Goal: Use online tool/utility: Utilize a website feature to perform a specific function

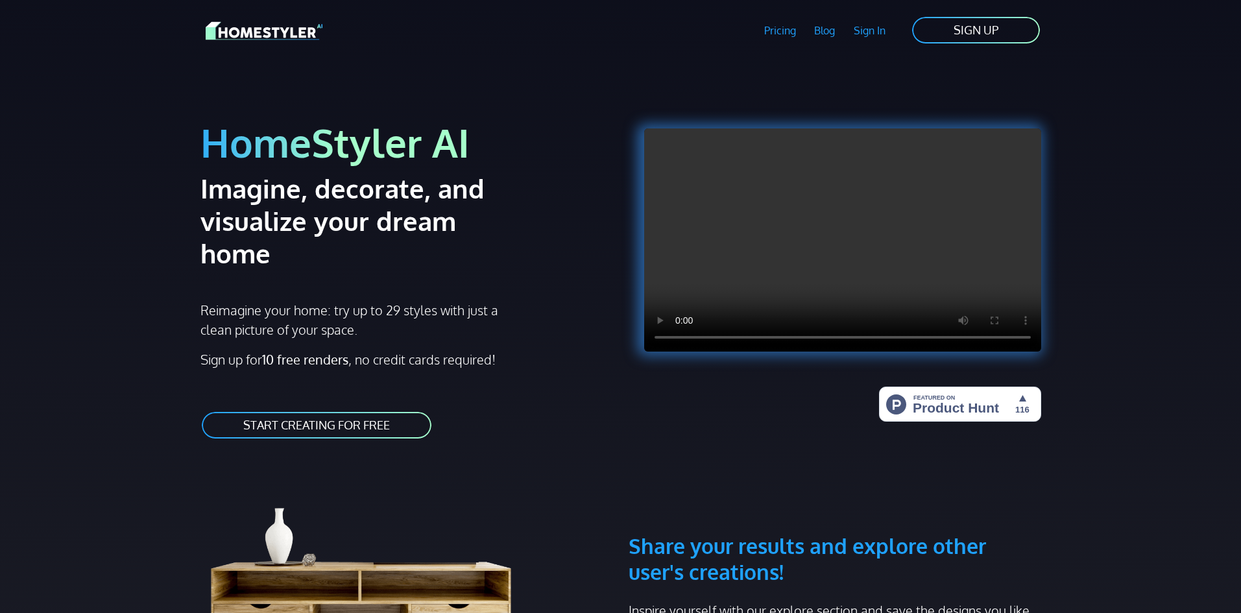
click at [302, 411] on link "START CREATING FOR FREE" at bounding box center [316, 425] width 232 height 29
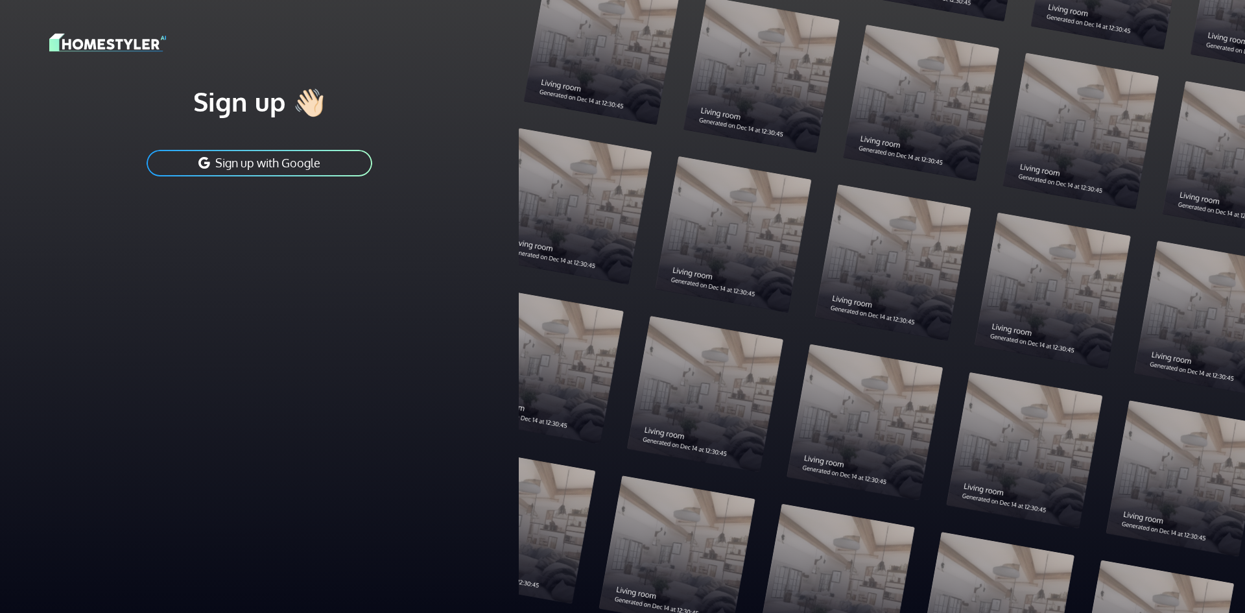
click at [333, 171] on button "Sign up with Google" at bounding box center [259, 163] width 228 height 29
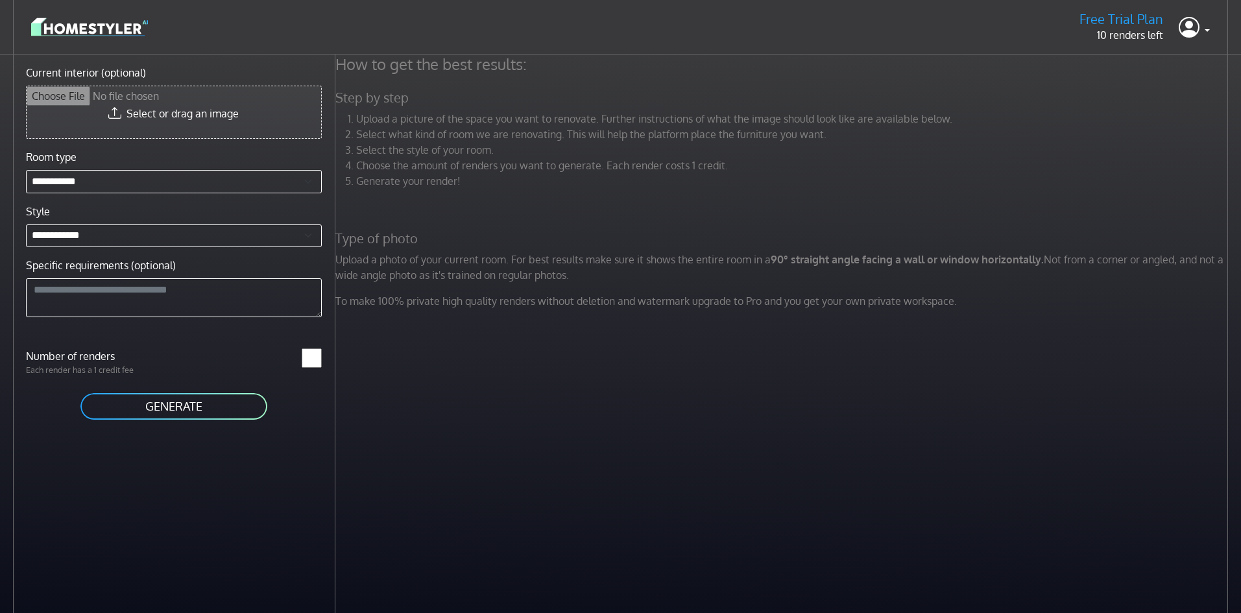
click at [299, 116] on input "Current interior (optional)" at bounding box center [174, 112] width 294 height 52
type input "**********"
click at [233, 402] on button "GENERATE" at bounding box center [173, 402] width 189 height 29
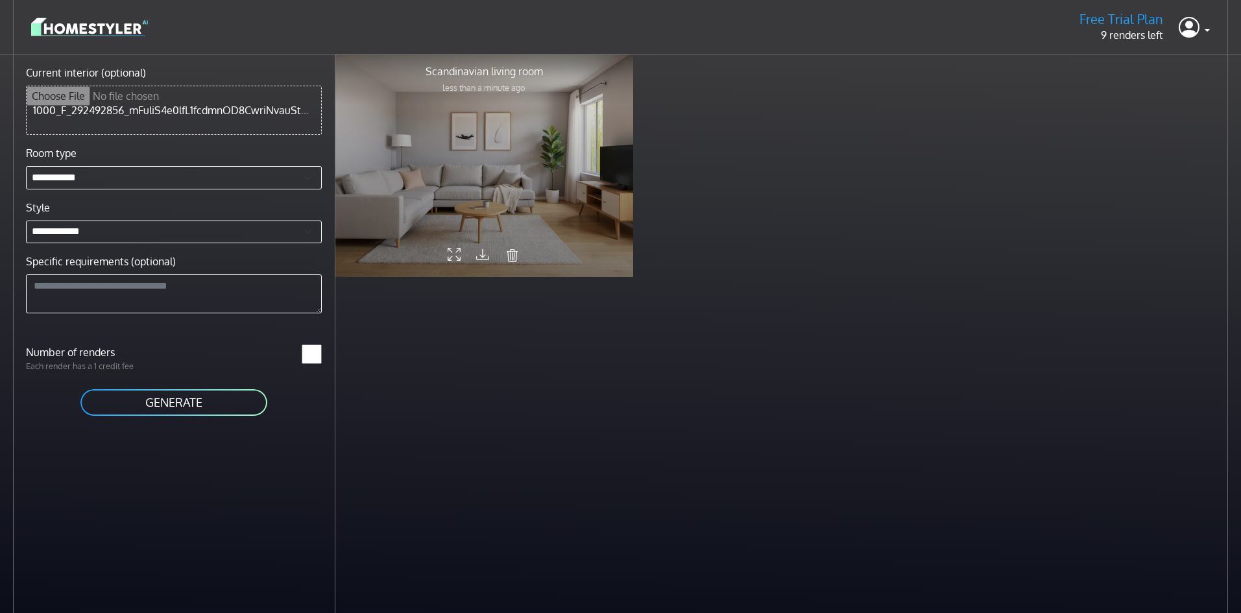
click at [497, 184] on div at bounding box center [484, 165] width 298 height 224
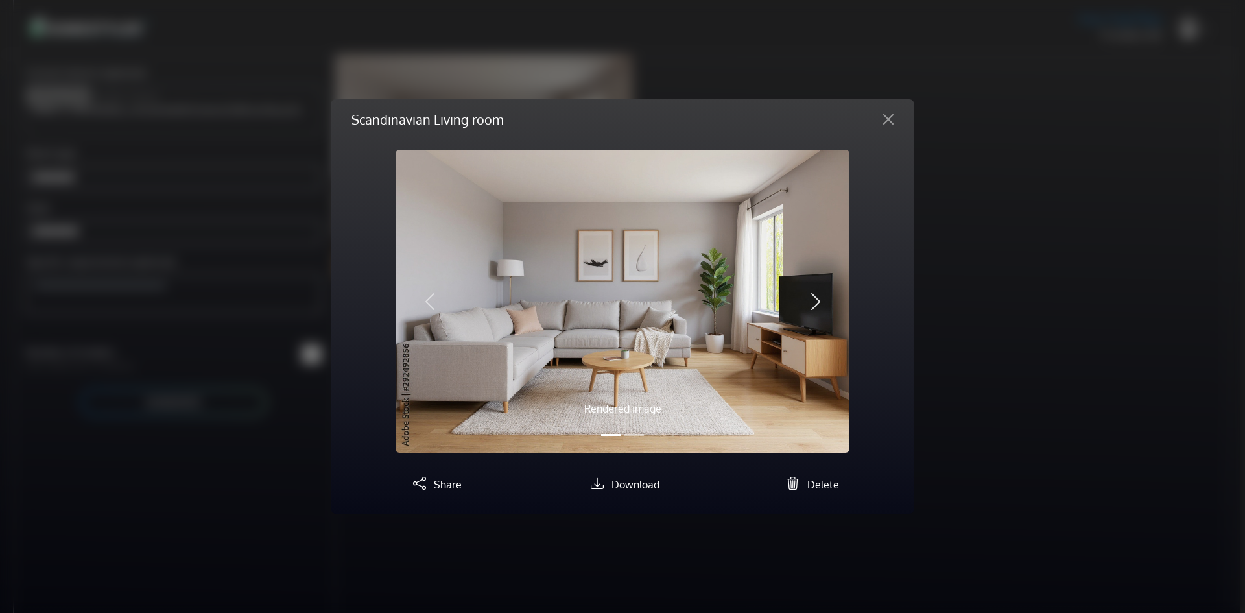
click at [811, 311] on span "button" at bounding box center [815, 301] width 21 height 21
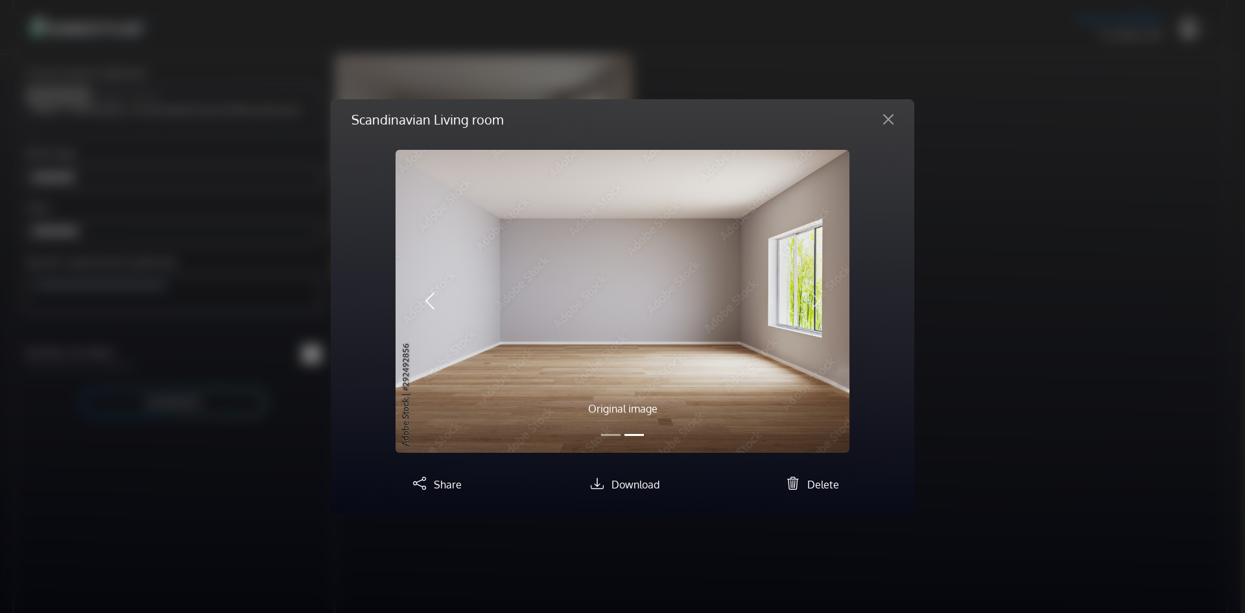
click at [433, 289] on button "Previous" at bounding box center [430, 301] width 68 height 303
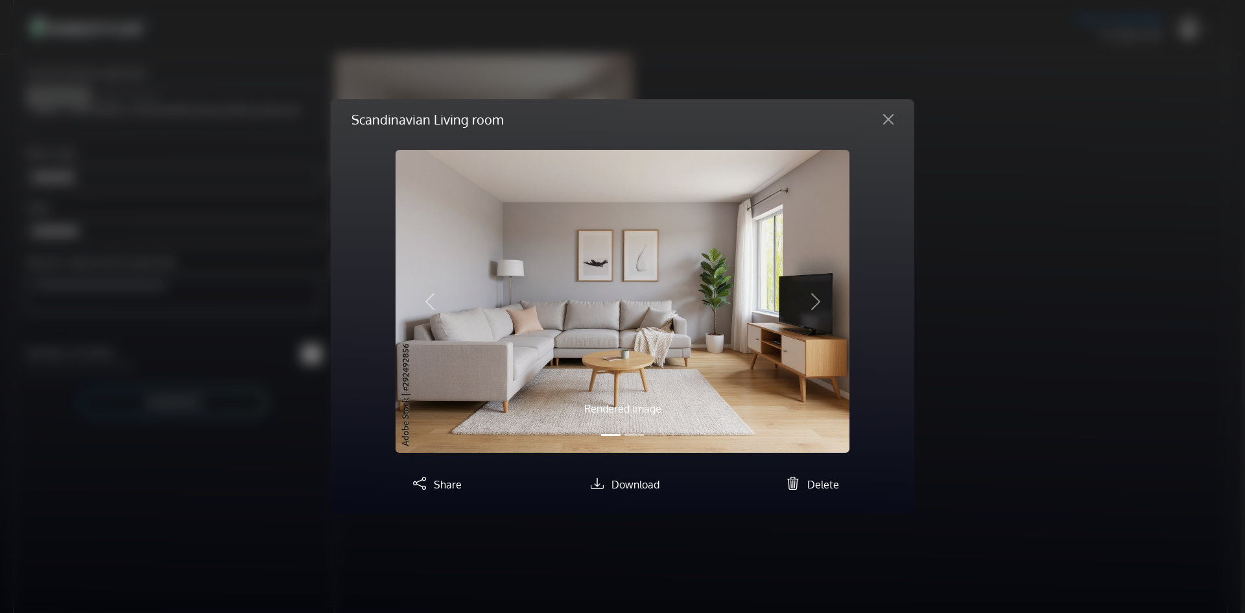
click at [765, 285] on img at bounding box center [623, 301] width 454 height 303
click at [691, 294] on img at bounding box center [623, 301] width 454 height 303
drag, startPoint x: 691, startPoint y: 294, endPoint x: 1012, endPoint y: 150, distance: 352.2
click at [1012, 150] on div "Scandinavian Living room Rendered image Original image Previous Next Share Down…" at bounding box center [622, 306] width 1245 height 613
